Goal: Task Accomplishment & Management: Use online tool/utility

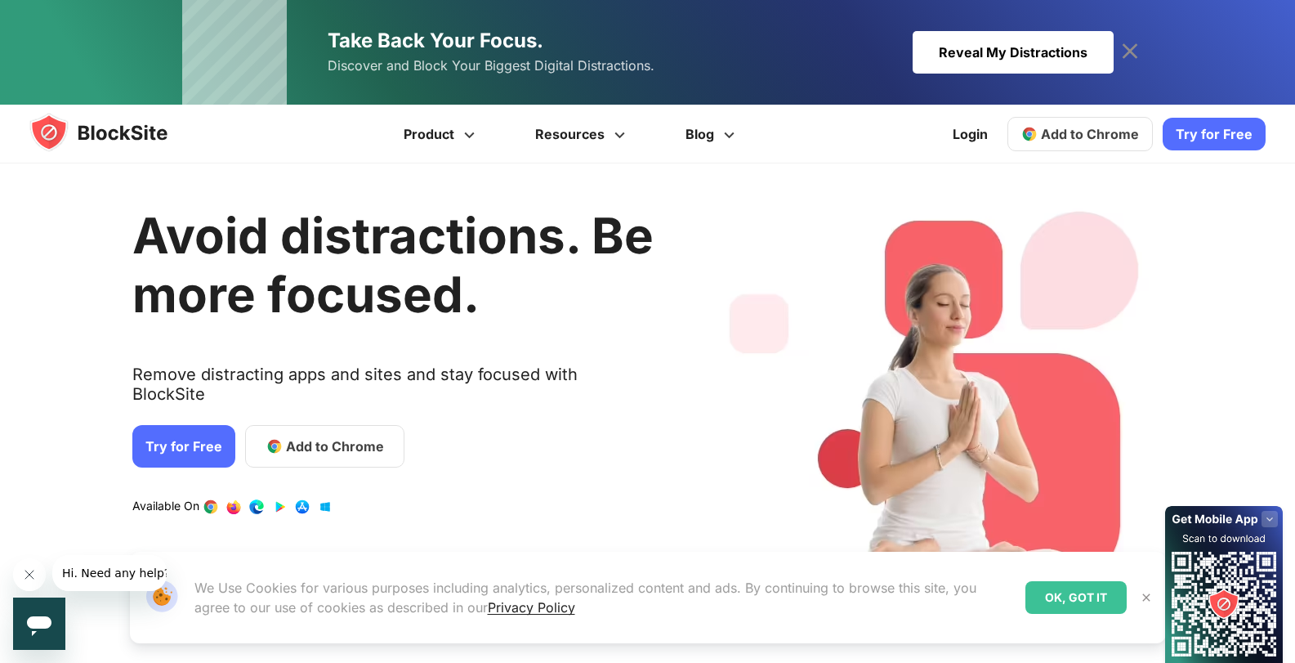
click at [1207, 138] on link "Try for Free" at bounding box center [1214, 134] width 103 height 33
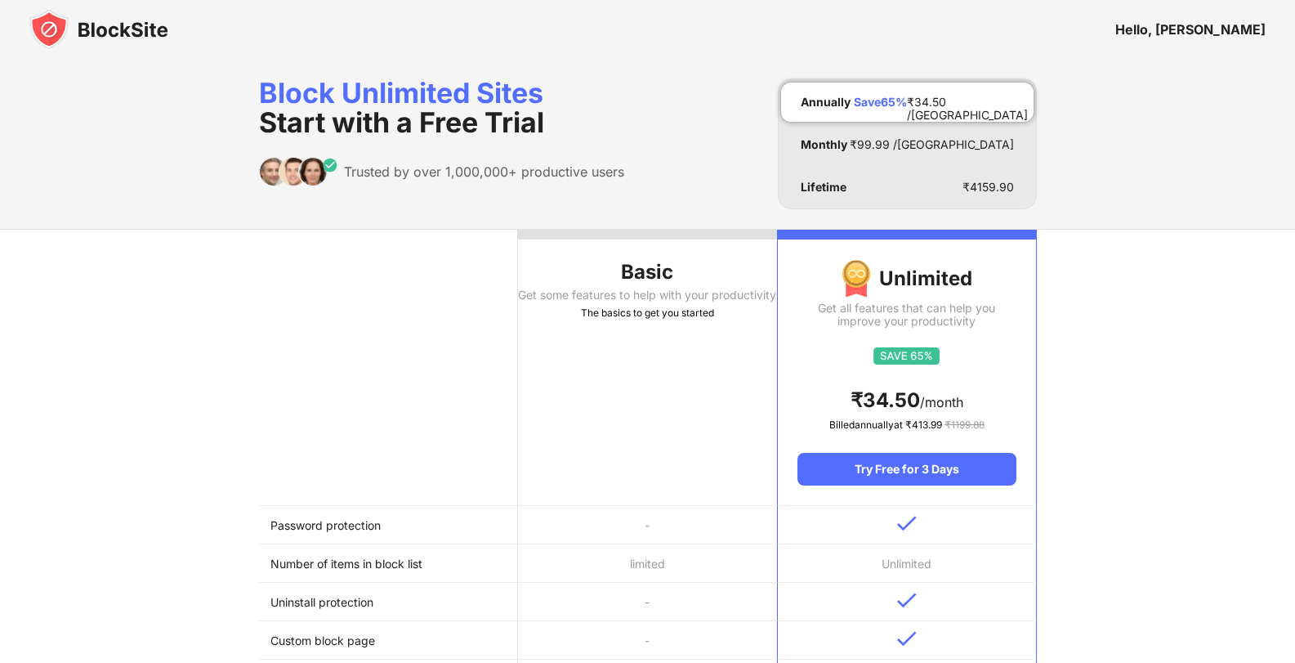
click at [103, 33] on img at bounding box center [98, 29] width 139 height 39
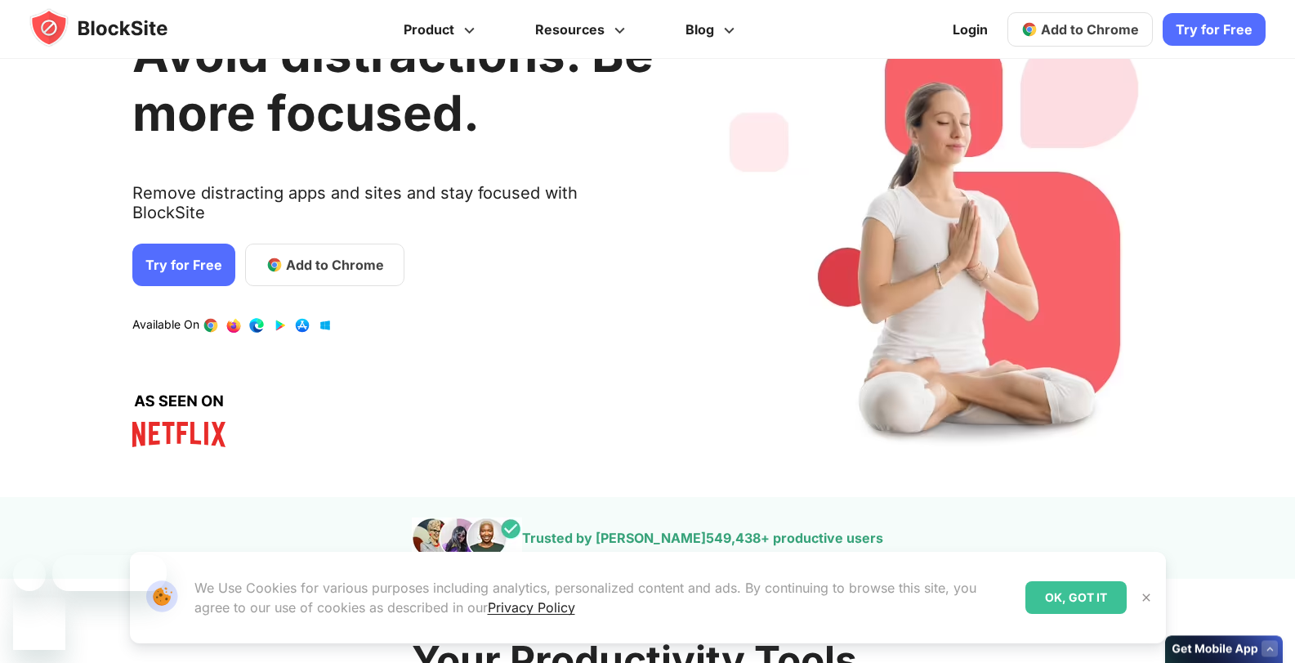
click at [310, 248] on div "Avoid distractions. Be more focused. Remove distracting apps and sites and stay…" at bounding box center [392, 232] width 521 height 480
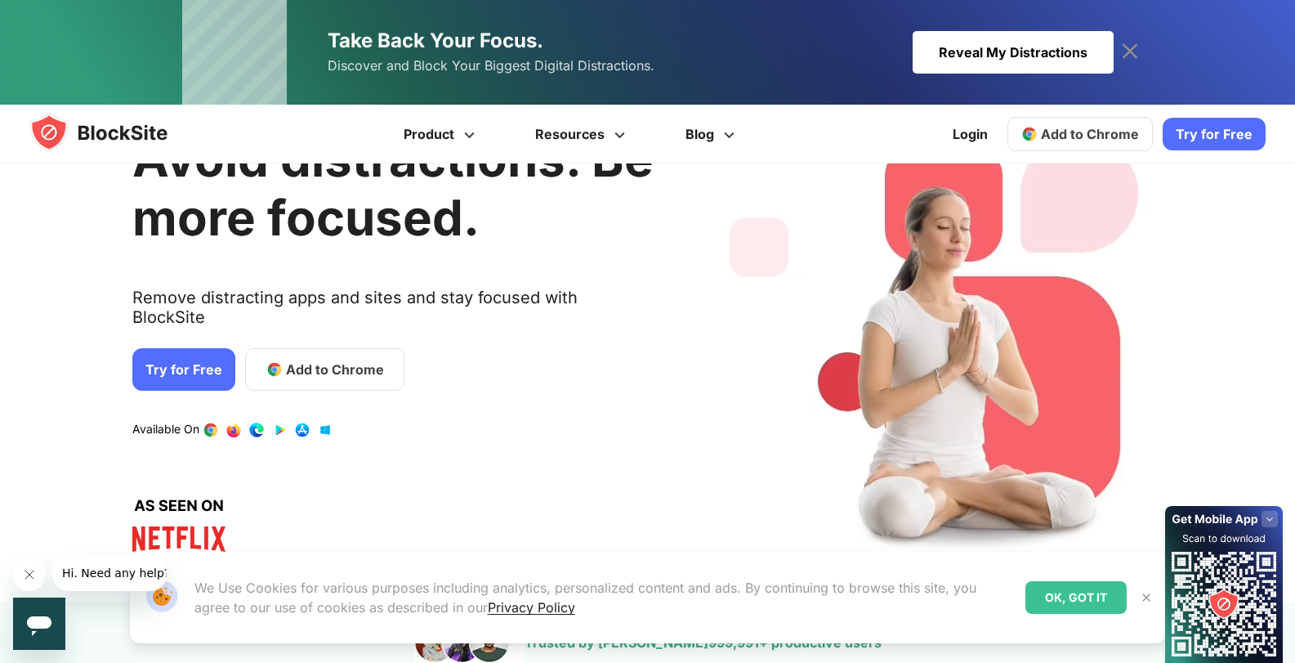
click at [340, 364] on link "Add to Chrome" at bounding box center [324, 369] width 159 height 42
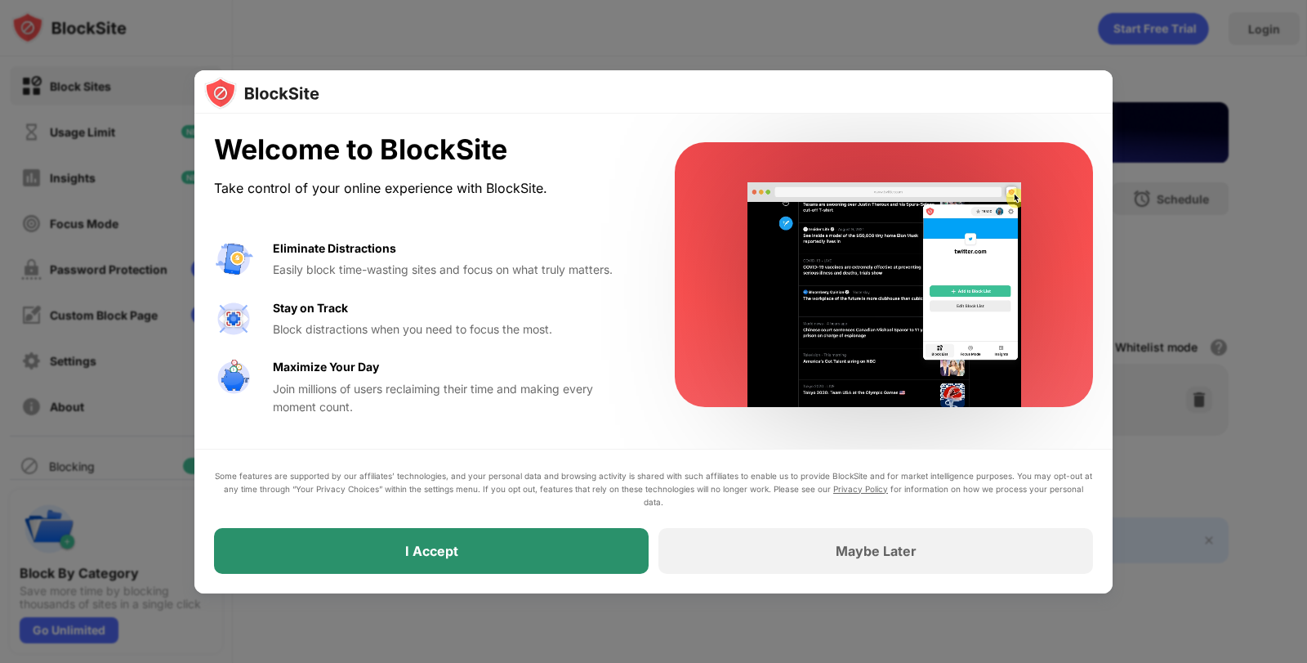
click at [525, 538] on div "I Accept" at bounding box center [431, 551] width 435 height 46
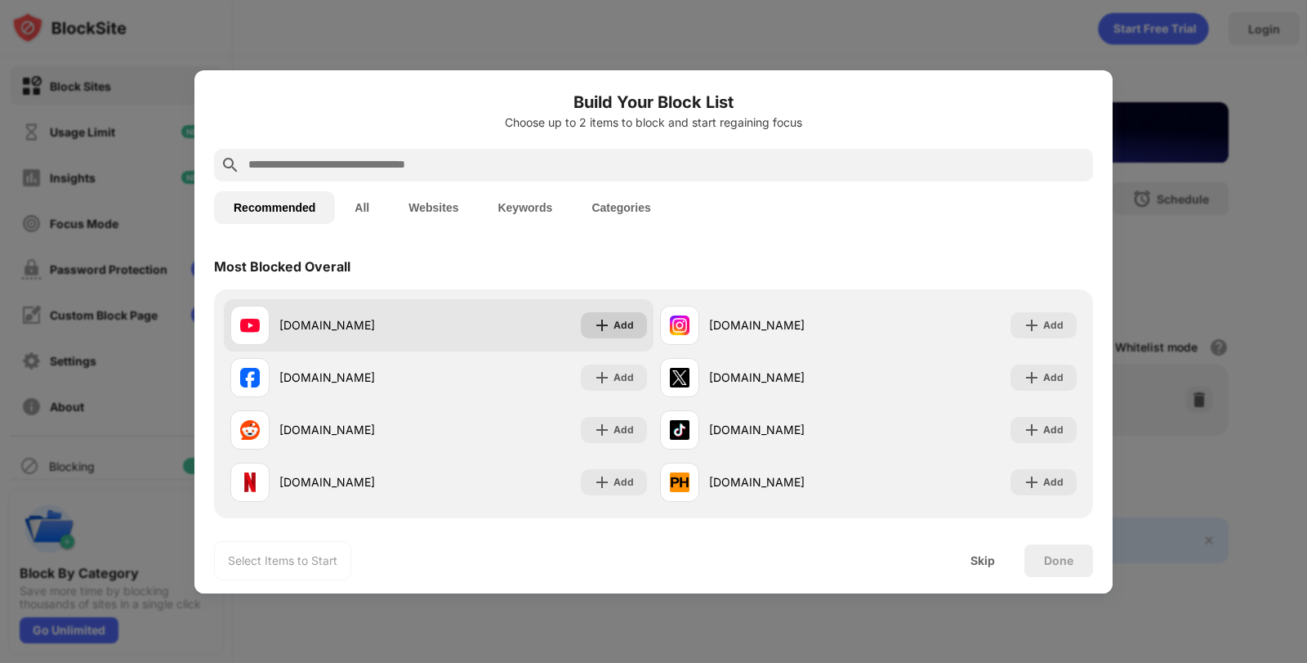
click at [629, 320] on div "Add" at bounding box center [614, 325] width 66 height 26
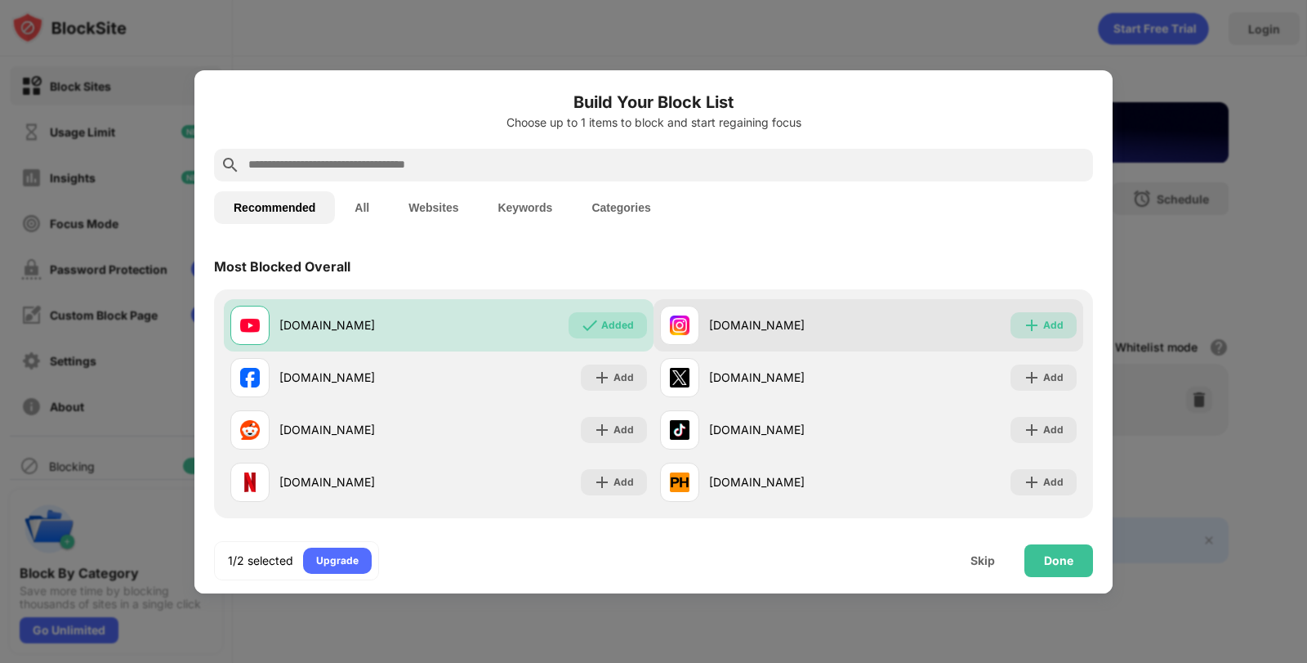
click at [1043, 328] on div "Add" at bounding box center [1053, 325] width 20 height 16
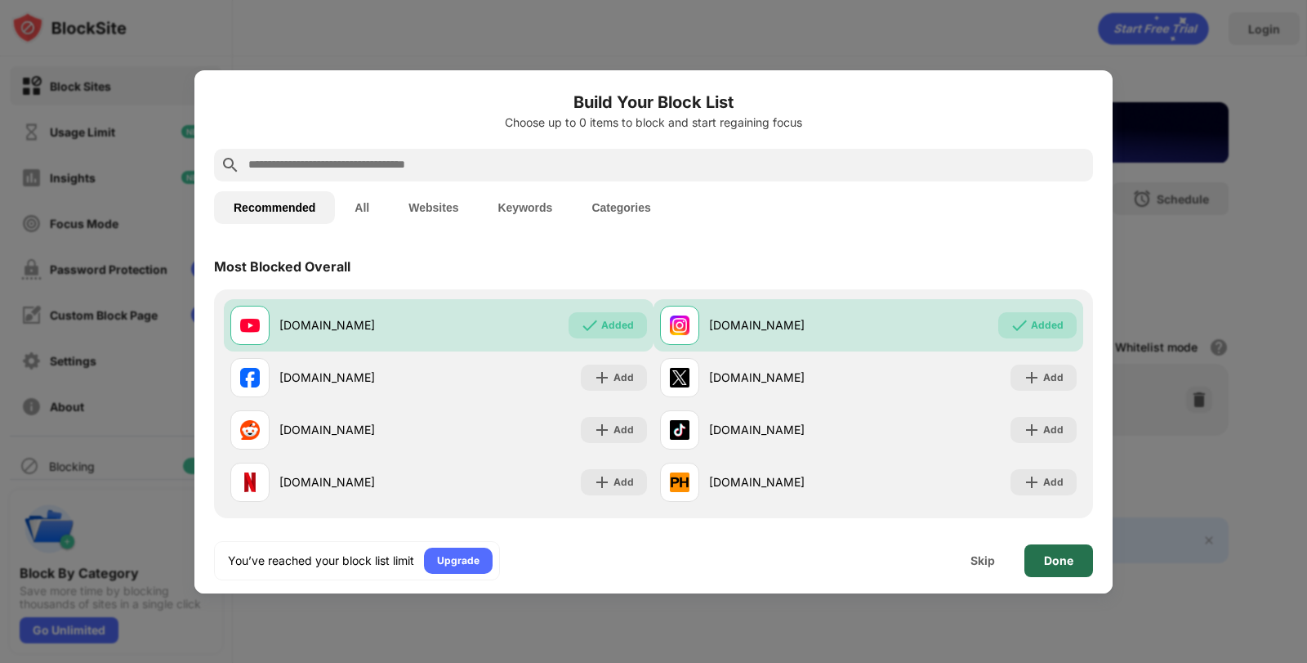
click at [1048, 551] on div "Done" at bounding box center [1059, 560] width 69 height 33
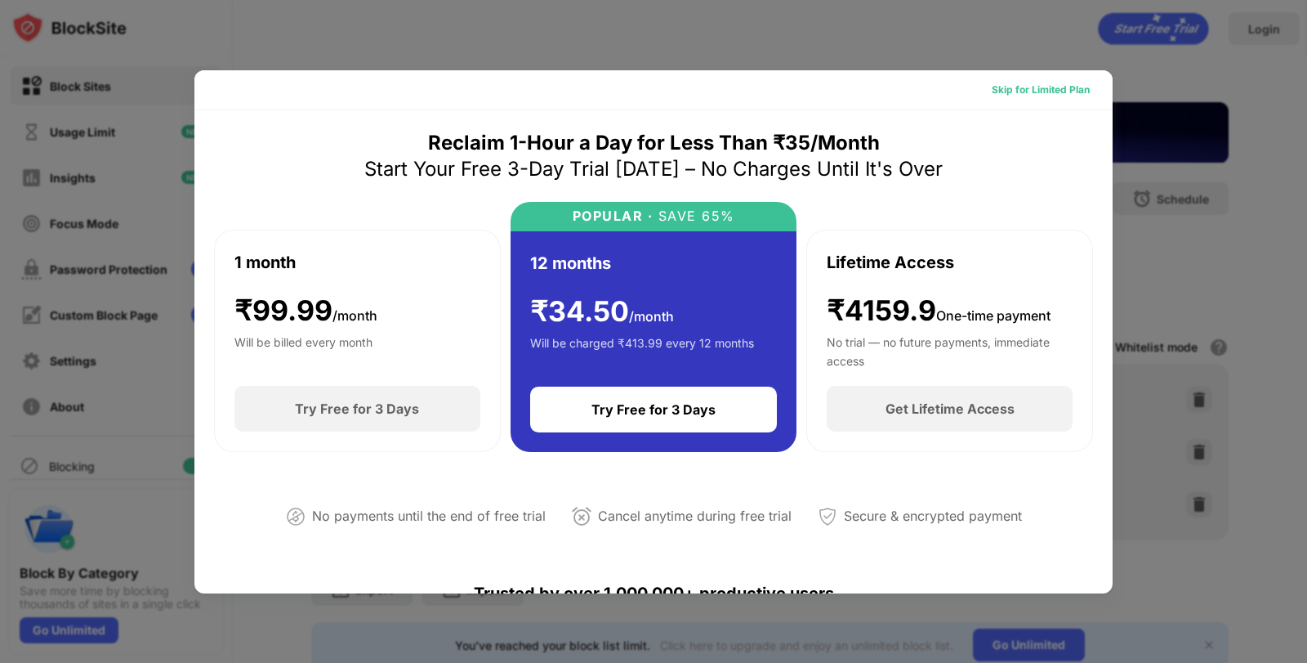
click at [1060, 89] on div "Skip for Limited Plan" at bounding box center [1041, 90] width 98 height 16
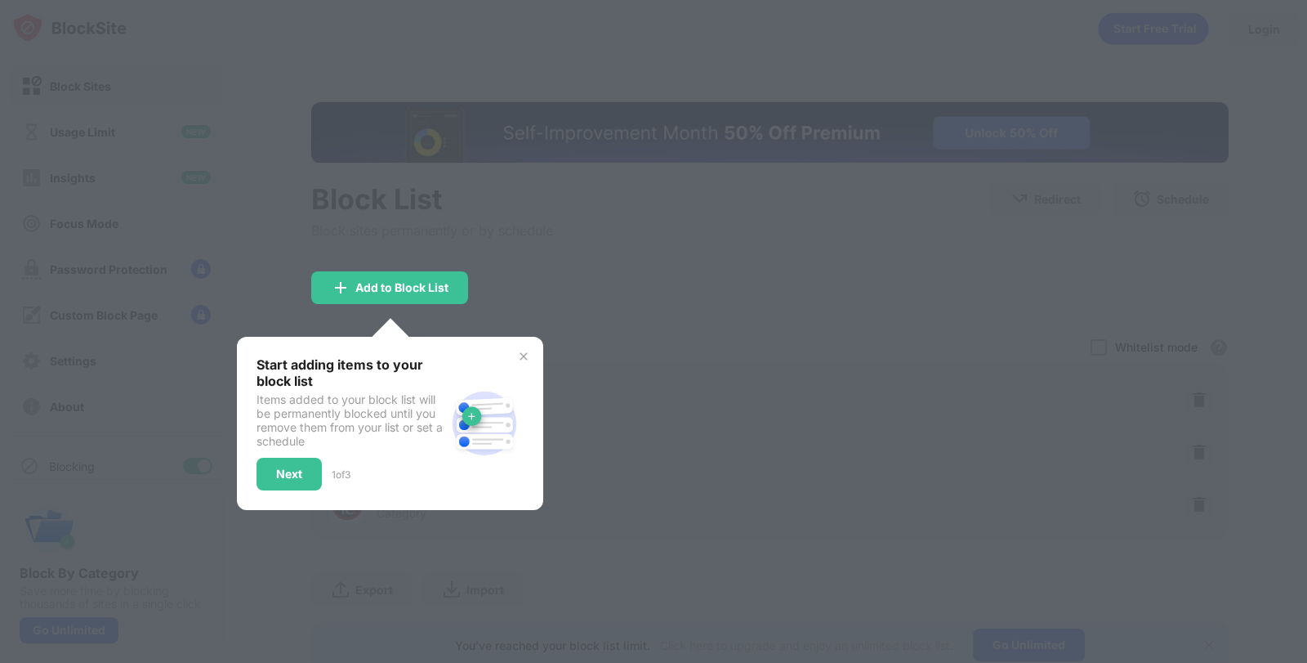
click at [516, 278] on div at bounding box center [653, 331] width 1307 height 663
click at [525, 355] on img at bounding box center [523, 356] width 13 height 13
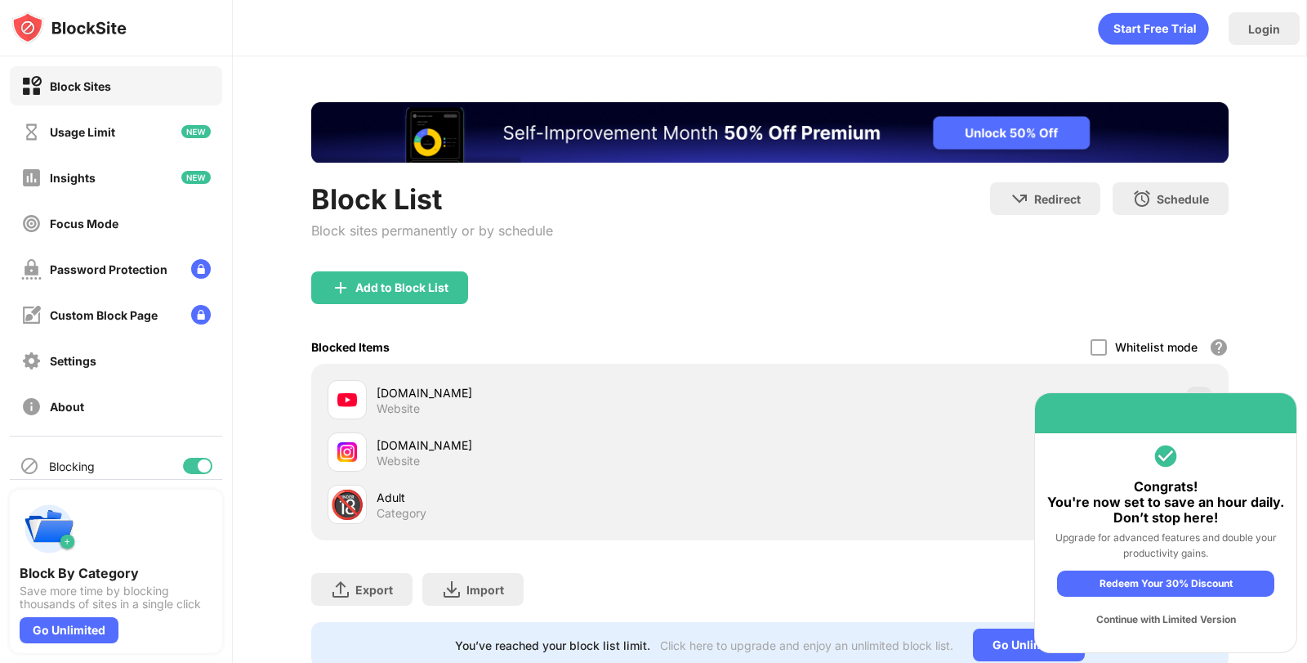
click at [1129, 622] on div "Continue with Limited Version" at bounding box center [1165, 619] width 217 height 26
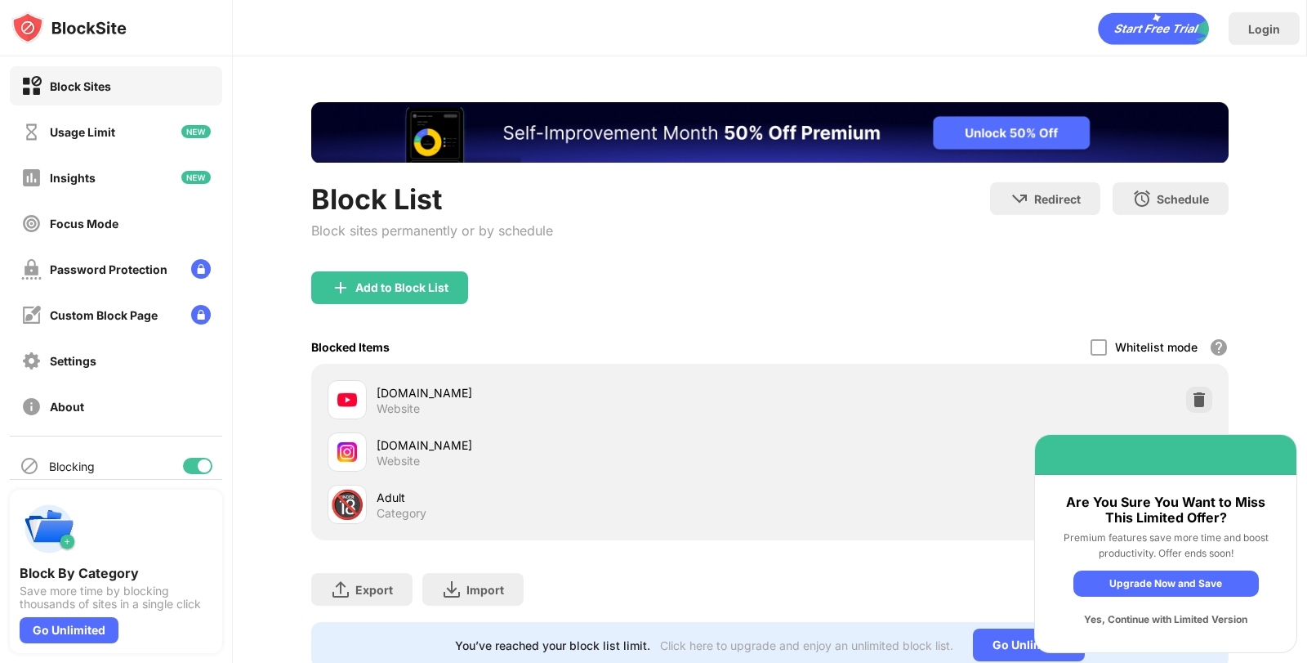
click at [1130, 622] on div "Yes, Continue with Limited Version" at bounding box center [1166, 619] width 185 height 26
